Goal: Task Accomplishment & Management: Complete application form

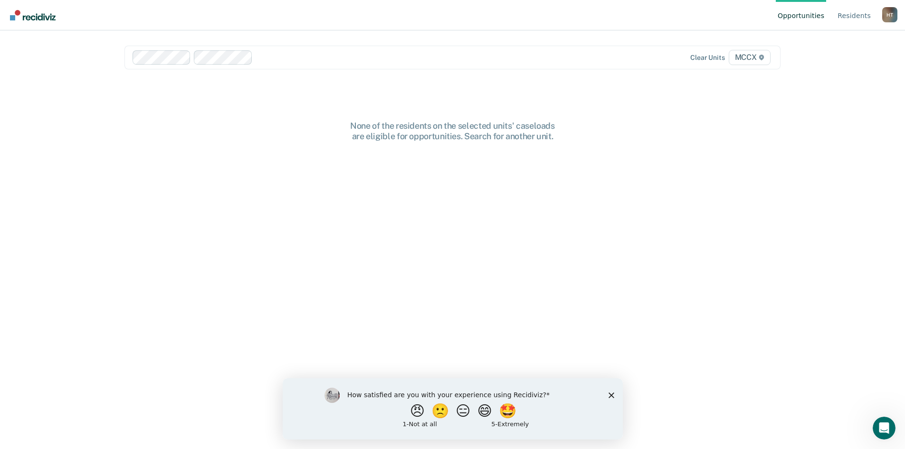
click at [612, 394] on polygon "Close survey" at bounding box center [611, 395] width 6 height 6
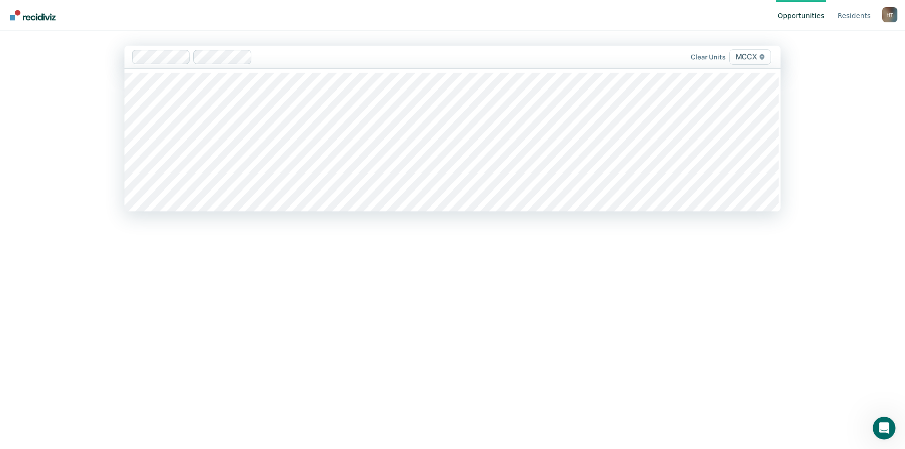
click at [269, 61] on div at bounding box center [417, 56] width 323 height 11
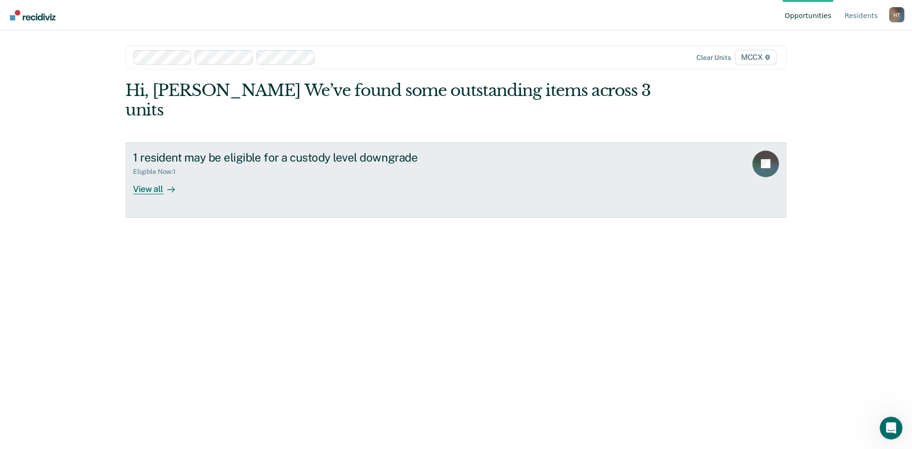
click at [249, 163] on div "1 resident may be eligible for a custody level downgrade Eligible Now : 1 View …" at bounding box center [311, 173] width 356 height 44
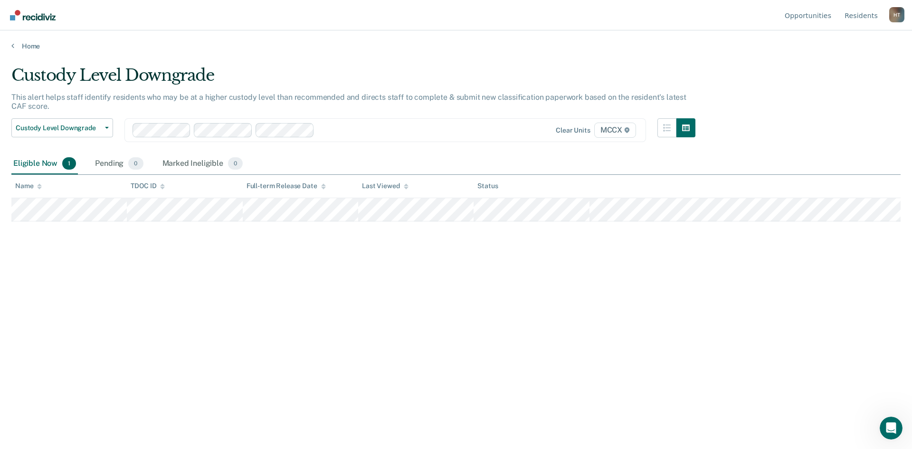
click at [230, 291] on div "Custody Level Downgrade This alert helps staff identify residents who may be at…" at bounding box center [455, 222] width 889 height 312
click at [232, 291] on div "Custody Level Downgrade This alert helps staff identify residents who may be at…" at bounding box center [455, 222] width 889 height 312
click at [218, 263] on div "Custody Level Downgrade This alert helps staff identify residents who may be at…" at bounding box center [455, 222] width 889 height 312
click at [43, 162] on div "Eligible Now 1" at bounding box center [44, 163] width 66 height 21
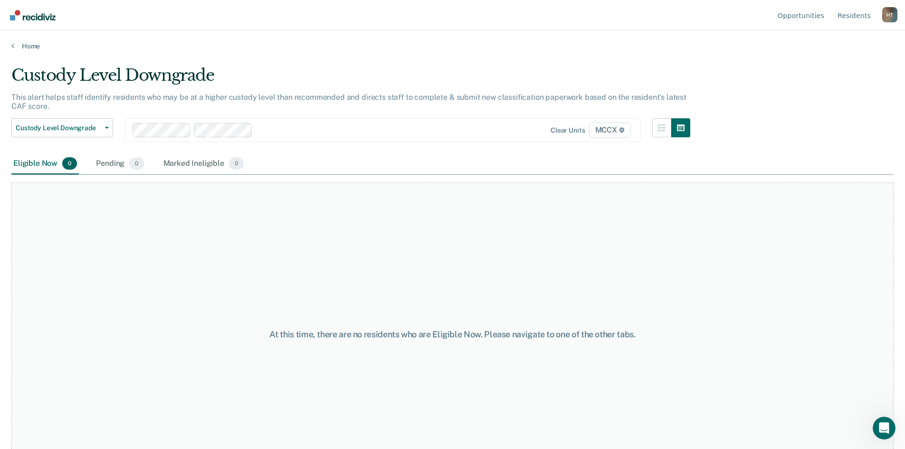
click at [281, 131] on div at bounding box center [368, 129] width 225 height 11
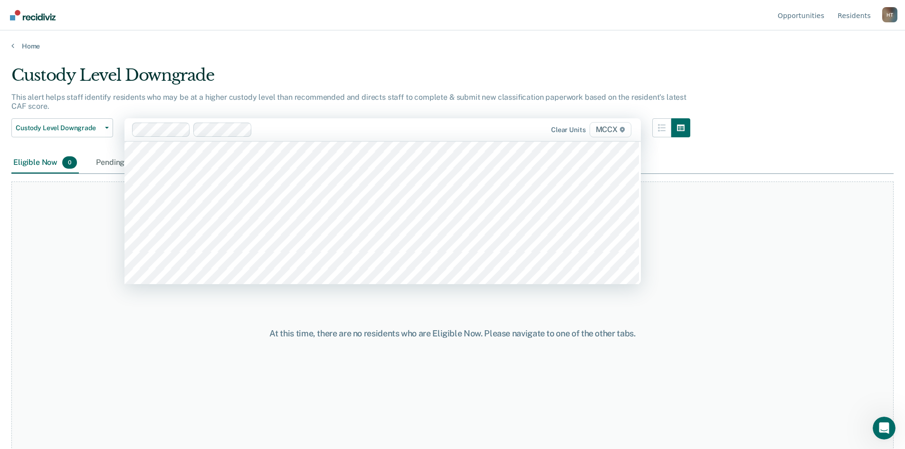
scroll to position [2659, 0]
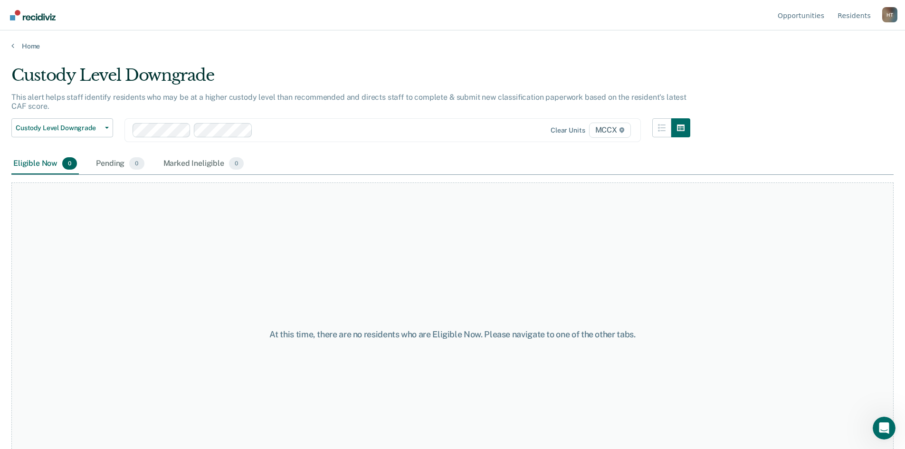
click at [279, 132] on div at bounding box center [368, 129] width 225 height 11
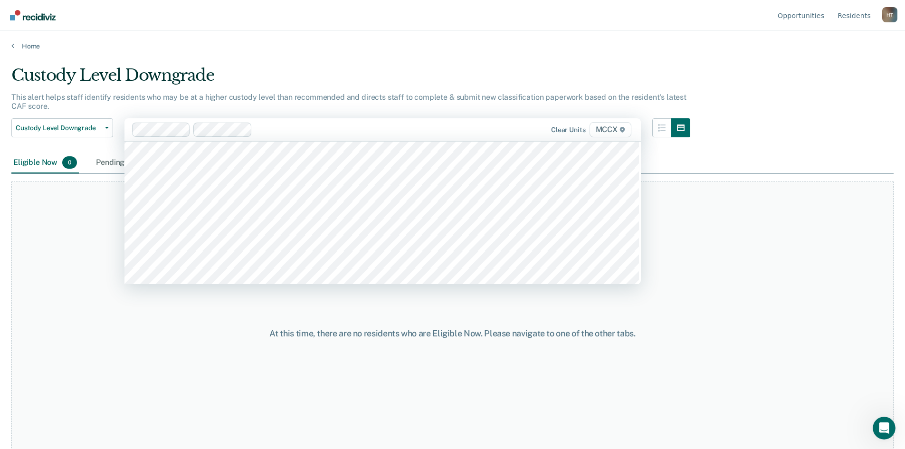
scroll to position [2642, 0]
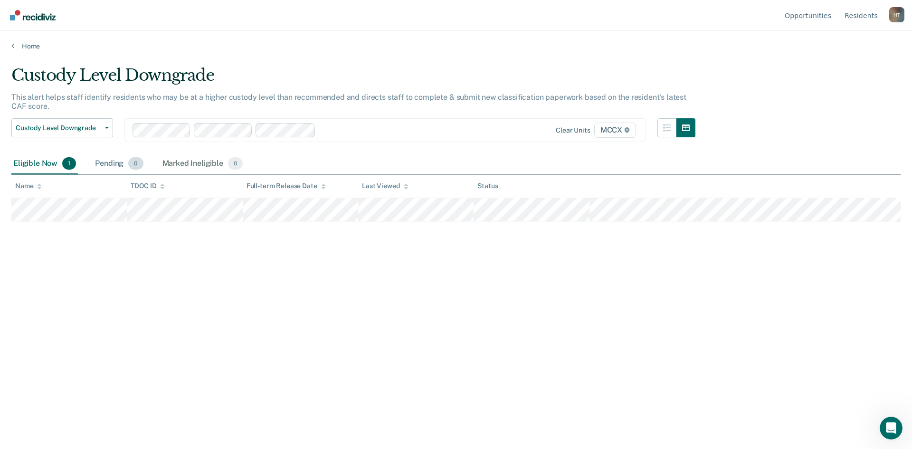
click at [110, 161] on div "Pending 0" at bounding box center [119, 163] width 52 height 21
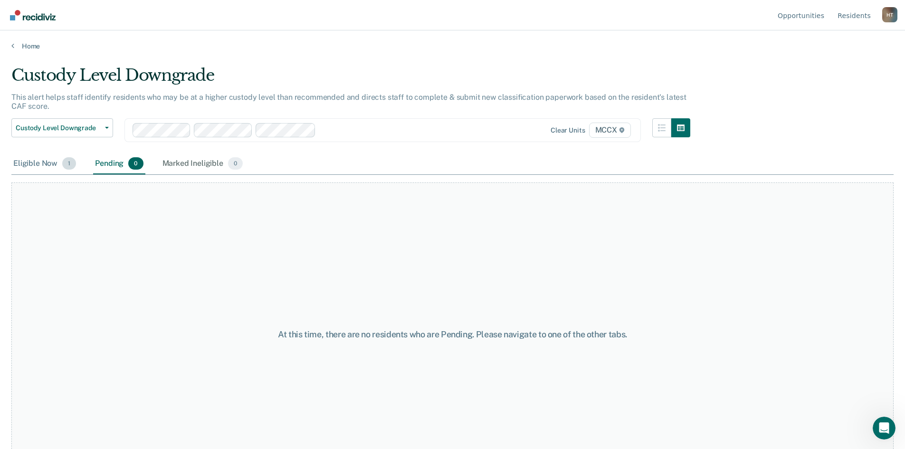
click at [49, 162] on div "Eligible Now 1" at bounding box center [44, 163] width 66 height 21
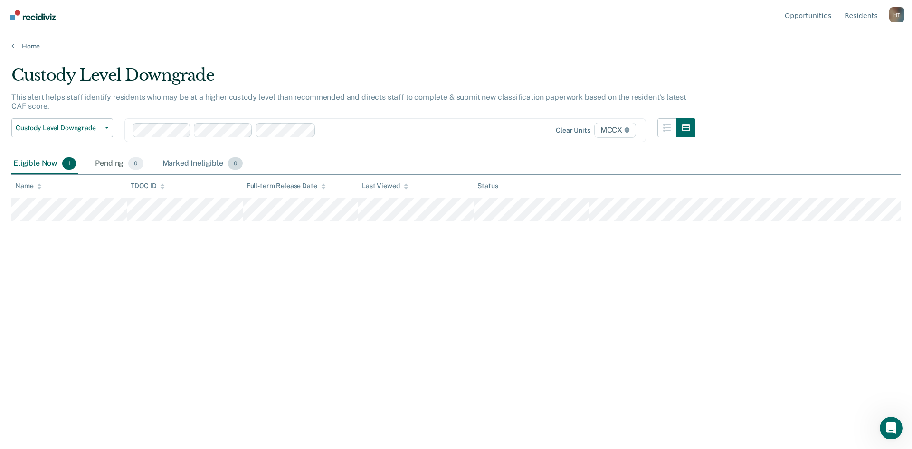
click at [188, 164] on div "Marked Ineligible 0" at bounding box center [202, 163] width 85 height 21
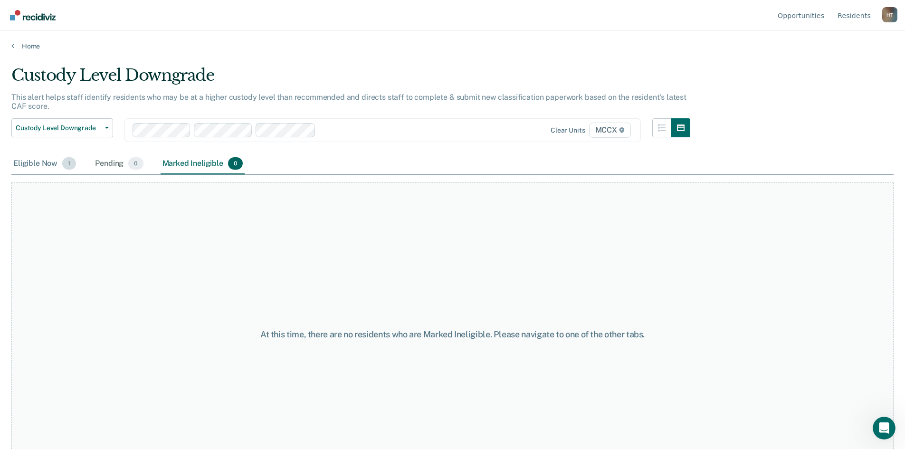
click at [40, 164] on div "Eligible Now 1" at bounding box center [44, 163] width 66 height 21
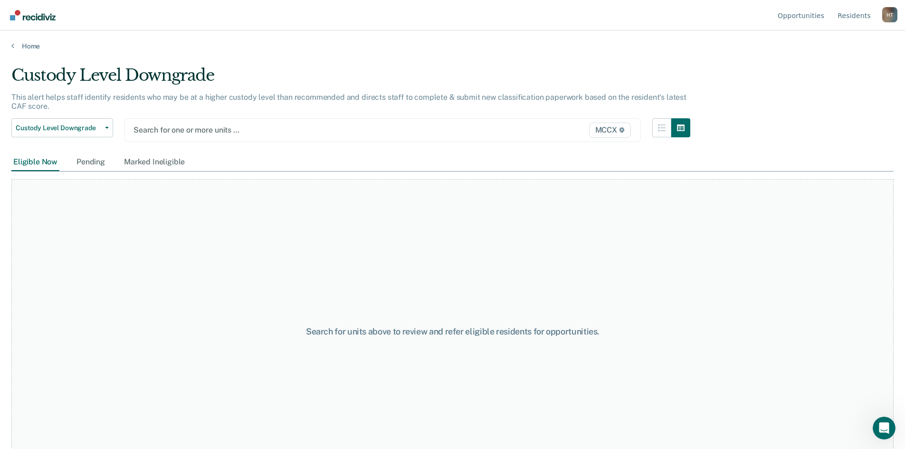
click at [190, 131] on div at bounding box center [307, 129] width 348 height 11
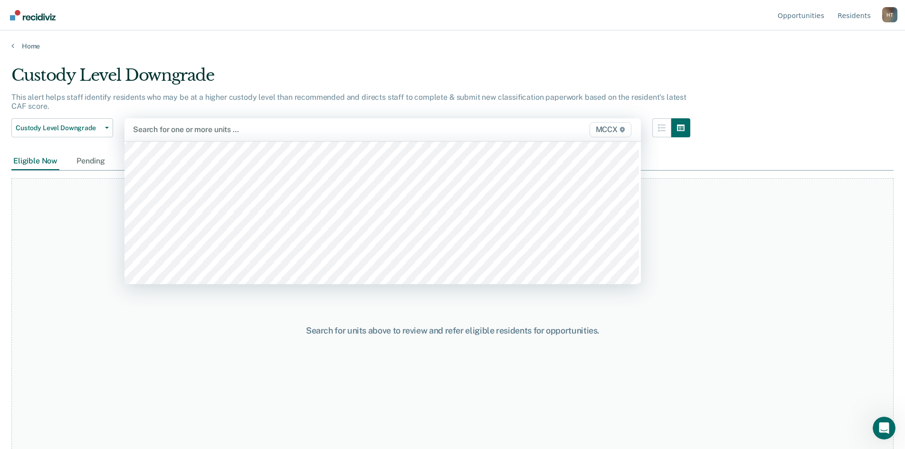
scroll to position [2469, 0]
click at [531, 425] on div "Search for units above to review and refer eligible residents for opportunities." at bounding box center [452, 330] width 882 height 304
click at [212, 130] on div at bounding box center [307, 129] width 349 height 11
click at [75, 235] on div "Search for units above to review and refer eligible residents for opportunities." at bounding box center [452, 330] width 882 height 304
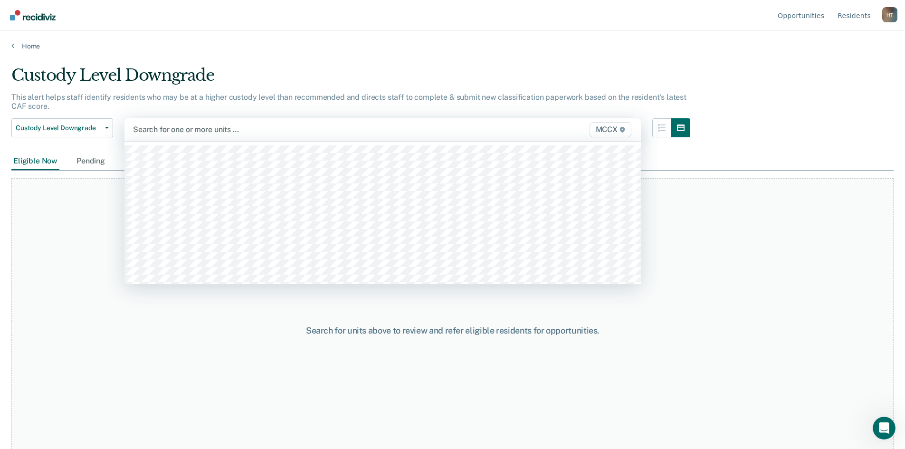
click at [223, 130] on div at bounding box center [307, 129] width 349 height 11
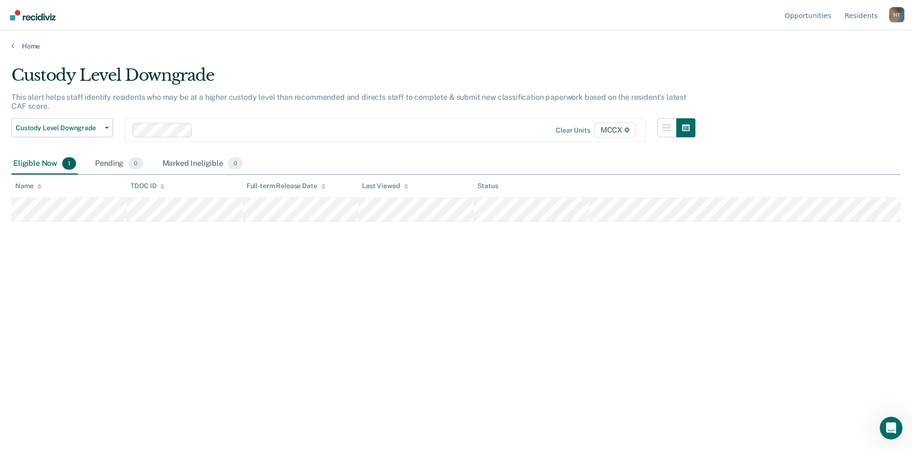
click at [46, 161] on div "Eligible Now 1" at bounding box center [44, 163] width 66 height 21
click at [29, 164] on div "Eligible Now 1" at bounding box center [44, 163] width 66 height 21
click at [113, 162] on div "Pending 0" at bounding box center [119, 163] width 52 height 21
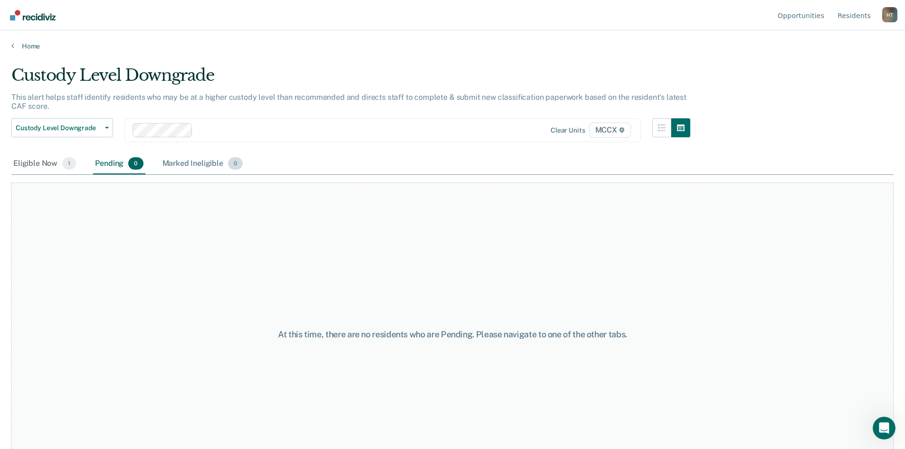
click at [209, 164] on div "Marked Ineligible 0" at bounding box center [202, 163] width 85 height 21
click at [44, 162] on div "Eligible Now 1" at bounding box center [44, 163] width 66 height 21
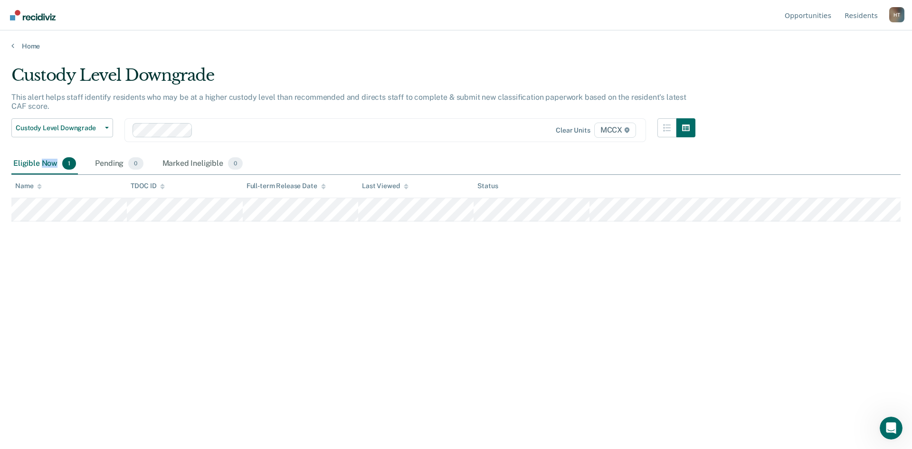
click at [44, 162] on div "Eligible Now 1" at bounding box center [44, 163] width 66 height 21
click at [226, 281] on div "Custody Level Downgrade This alert helps staff identify residents who may be at…" at bounding box center [455, 222] width 889 height 312
click at [40, 161] on div "Eligible Now 1" at bounding box center [44, 163] width 66 height 21
click at [100, 130] on span "Custody Level Downgrade" at bounding box center [58, 128] width 85 height 8
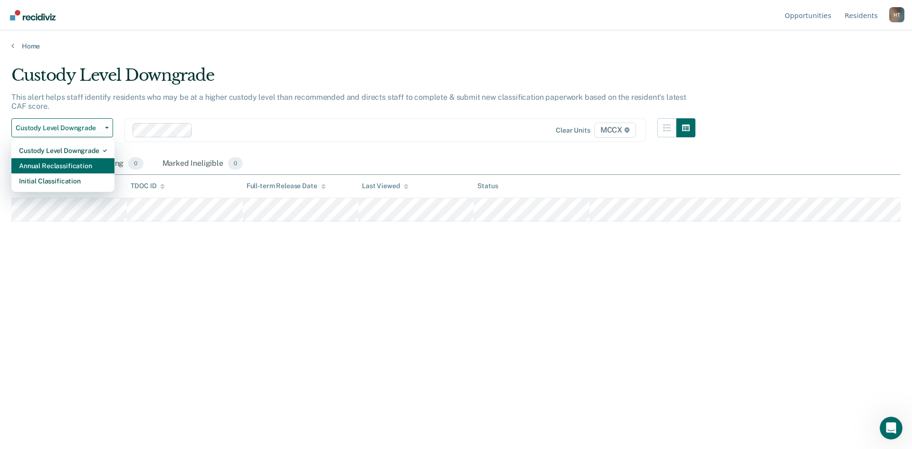
click at [72, 163] on div "Annual Reclassification" at bounding box center [63, 165] width 88 height 15
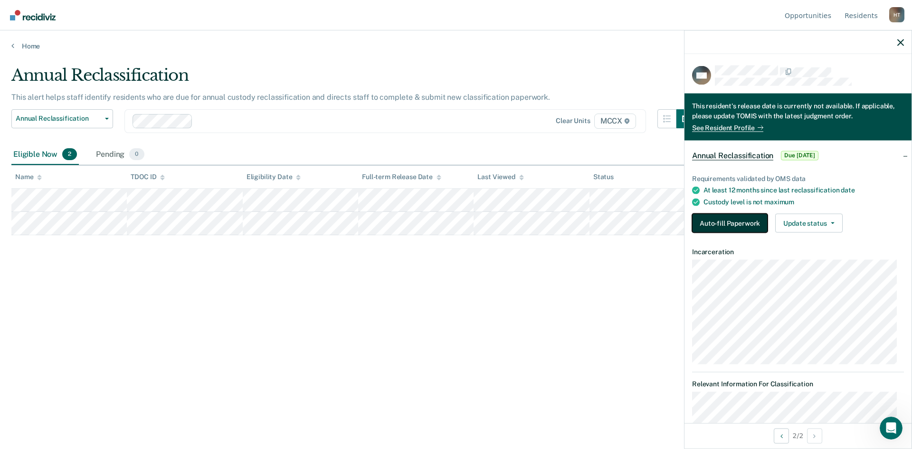
click at [727, 221] on button "Auto-fill Paperwork" at bounding box center [729, 223] width 75 height 19
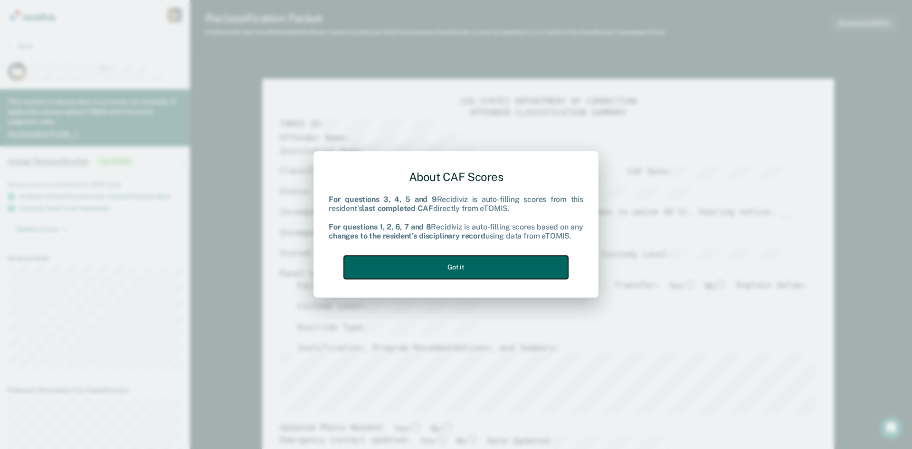
click at [463, 264] on button "Got it" at bounding box center [456, 266] width 224 height 23
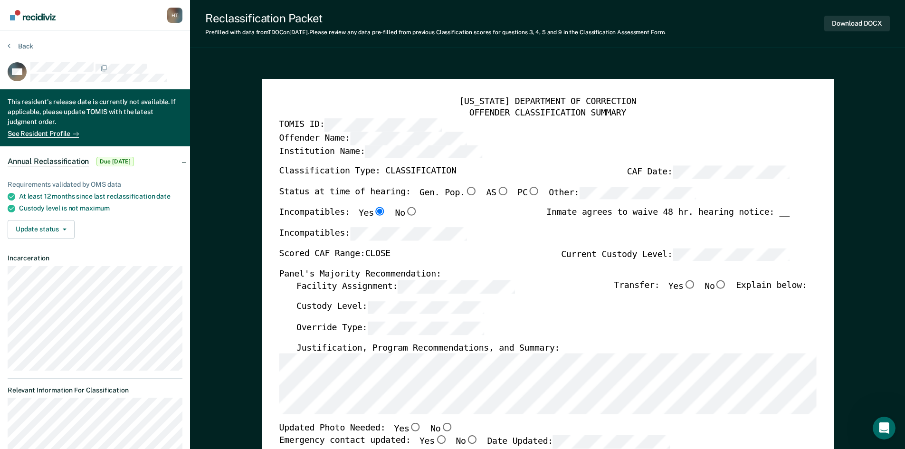
click at [726, 283] on input "No" at bounding box center [720, 284] width 12 height 9
type textarea "x"
radio input "true"
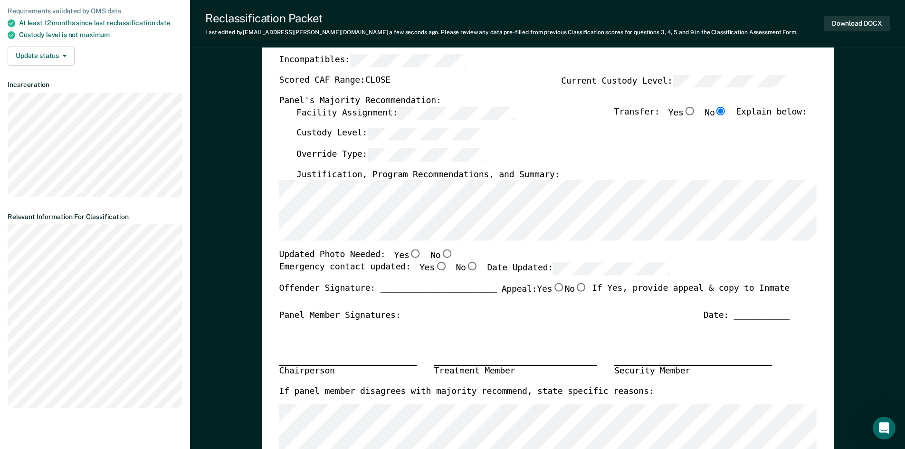
scroll to position [190, 0]
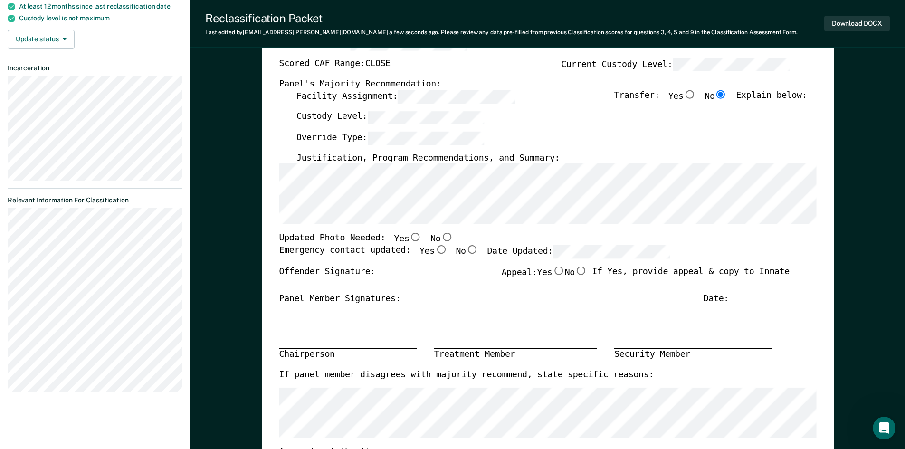
click at [391, 341] on div "Chairperson Treatment Member Security Member" at bounding box center [534, 337] width 510 height 64
click at [440, 236] on input "No" at bounding box center [446, 237] width 12 height 9
type textarea "x"
radio input "true"
click at [434, 249] on input "Yes" at bounding box center [440, 249] width 12 height 9
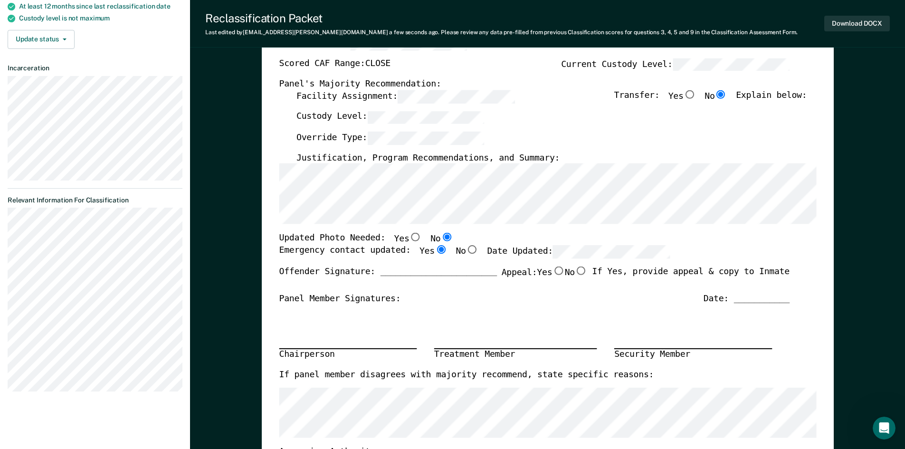
type textarea "x"
radio input "true"
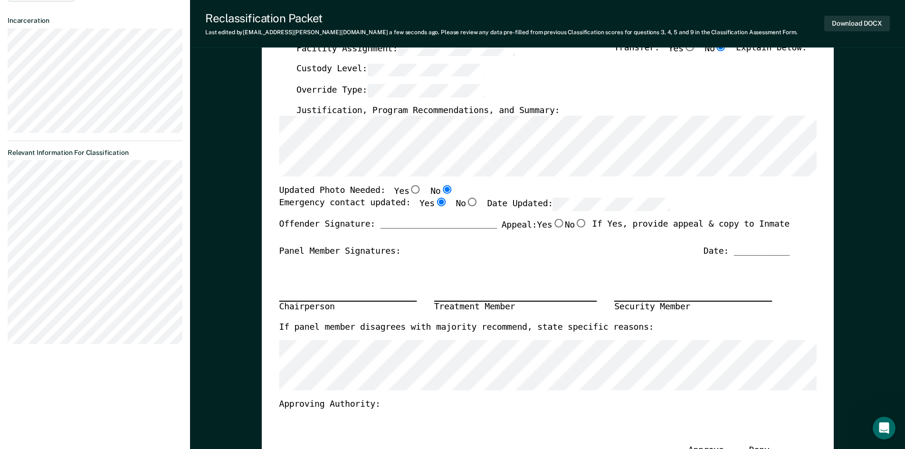
click at [761, 253] on div "Date: ___________" at bounding box center [746, 251] width 86 height 11
click at [432, 423] on div "Signature Date Approve ___ Deny ___" at bounding box center [534, 442] width 510 height 64
click at [650, 428] on div "Signature Date Approve ___ Deny ___" at bounding box center [534, 442] width 510 height 64
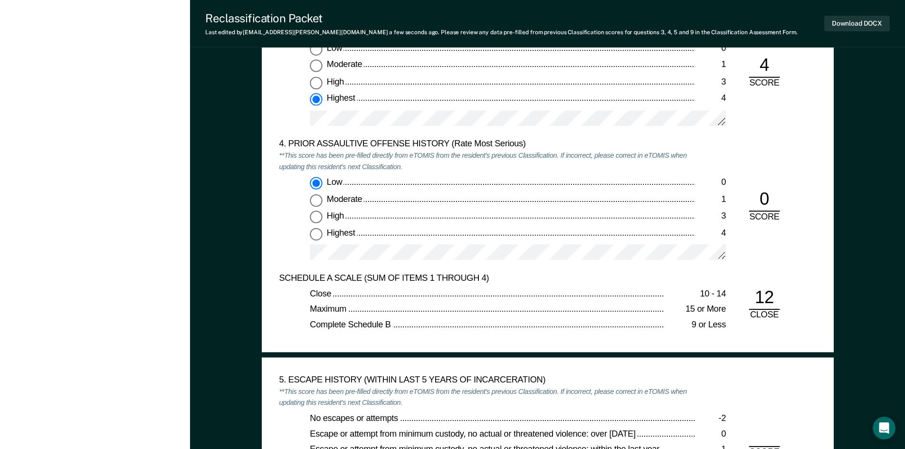
scroll to position [1282, 0]
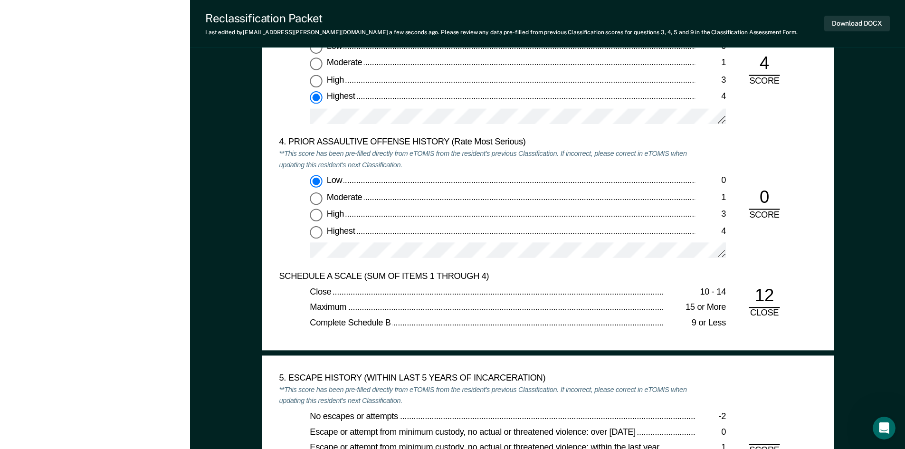
click at [430, 408] on div "5. ESCAPE HISTORY (WITHIN LAST 5 YEARS OF INCARCERATION) **This score has been …" at bounding box center [487, 450] width 416 height 154
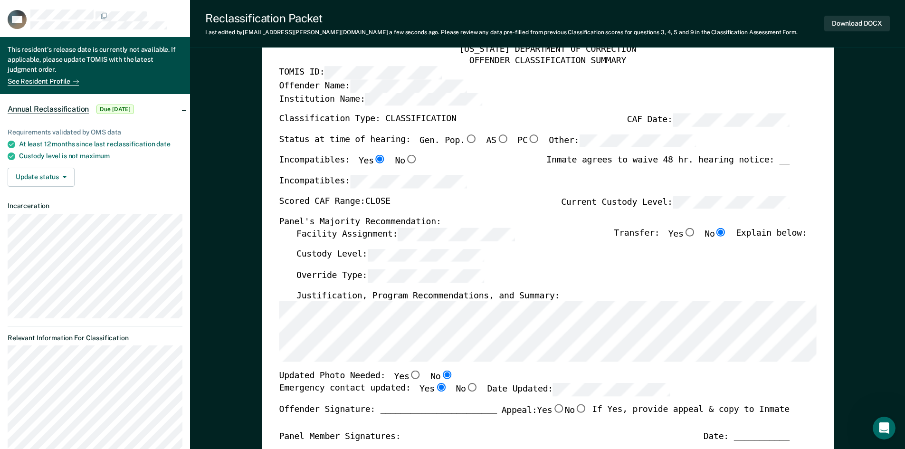
scroll to position [0, 0]
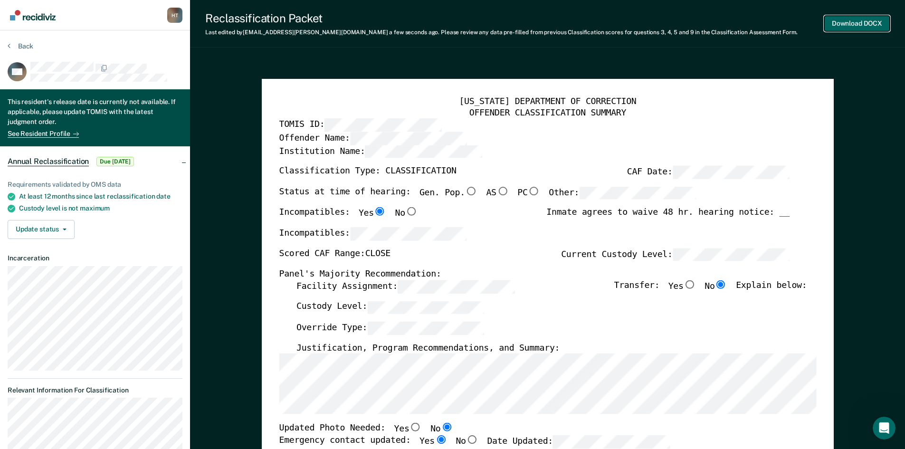
click at [850, 20] on button "Download DOCX" at bounding box center [857, 24] width 66 height 16
type textarea "x"
